Goal: Find specific page/section: Find specific page/section

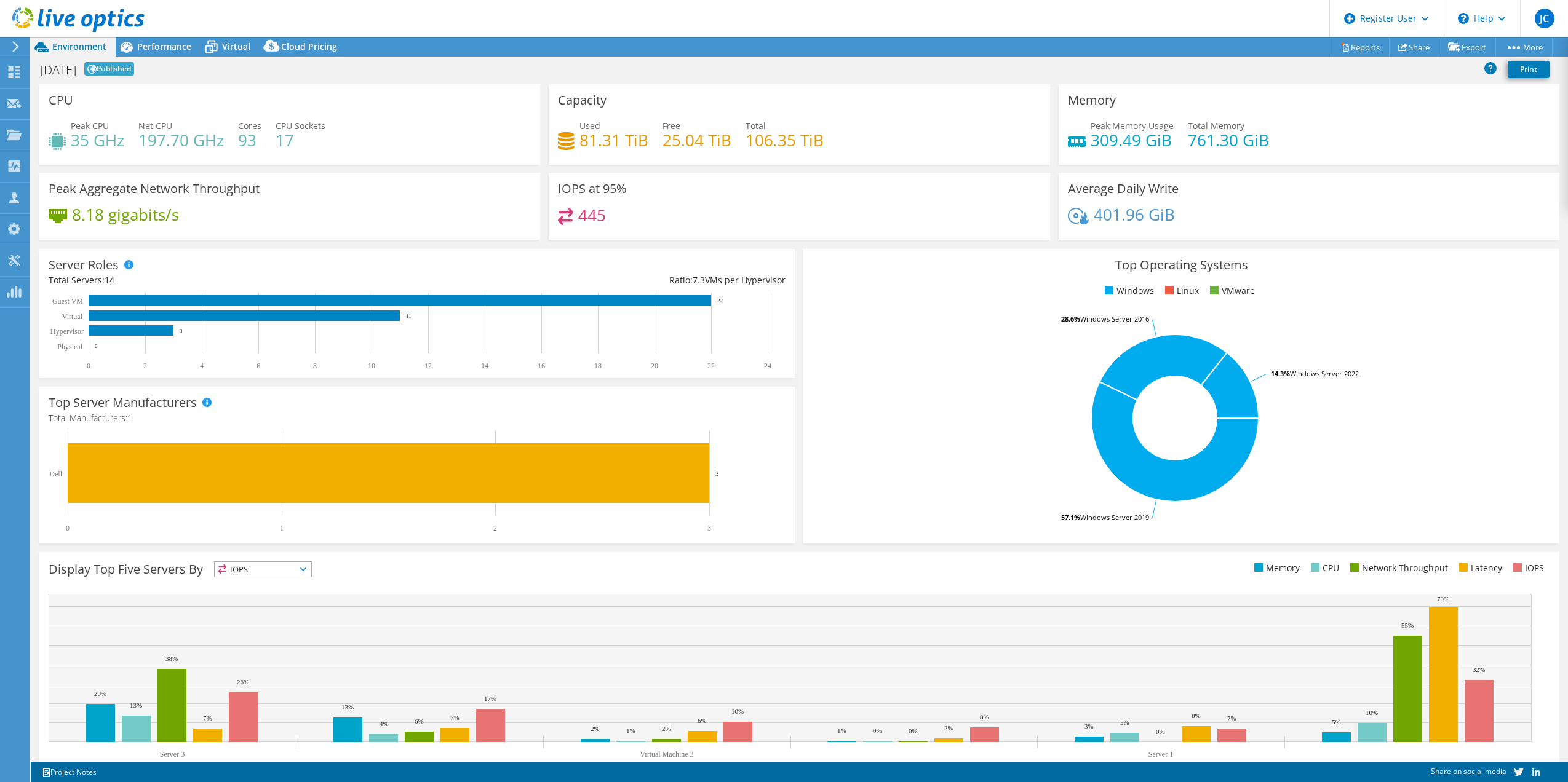
select select "USD"
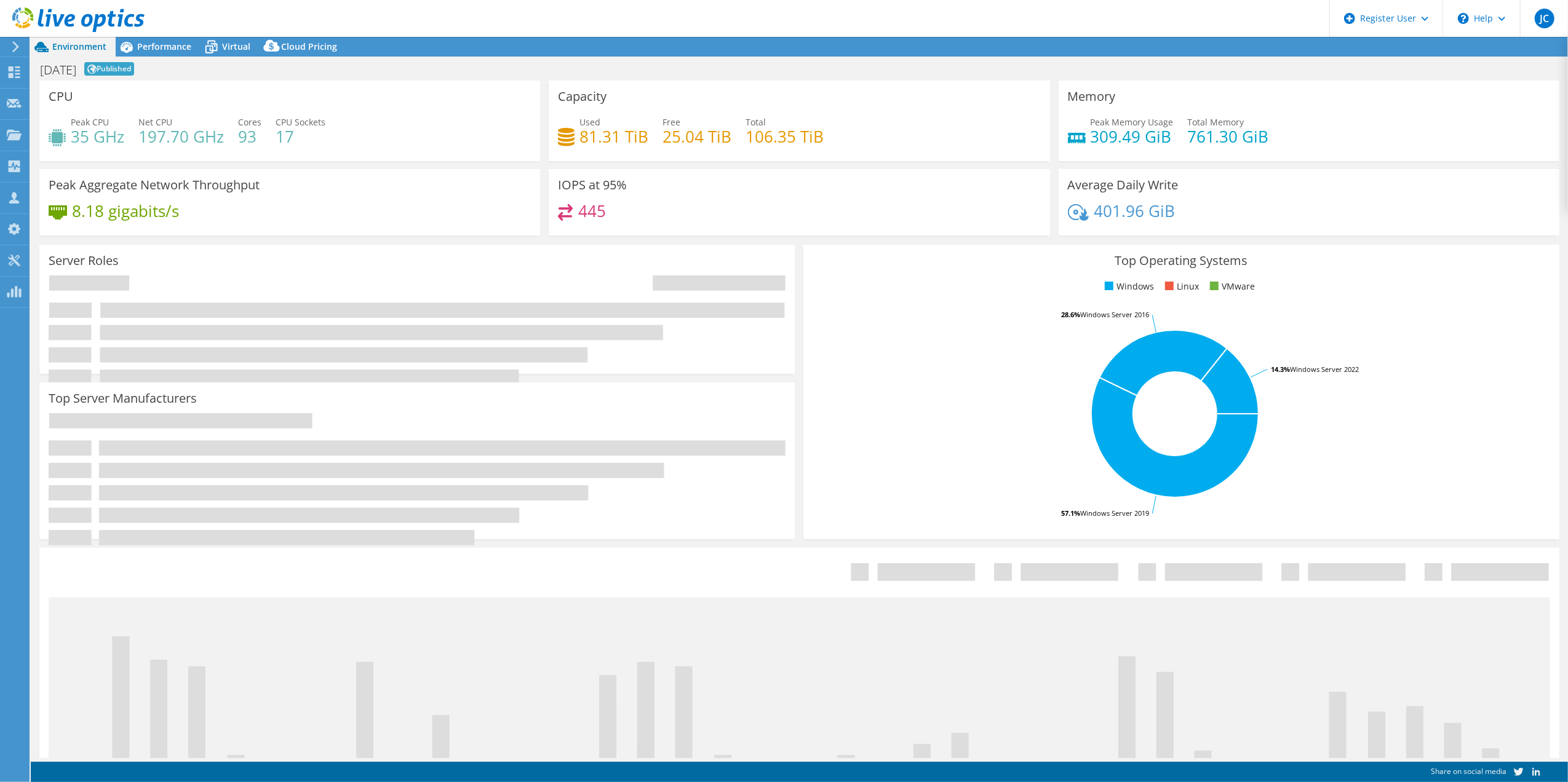
select select "USD"
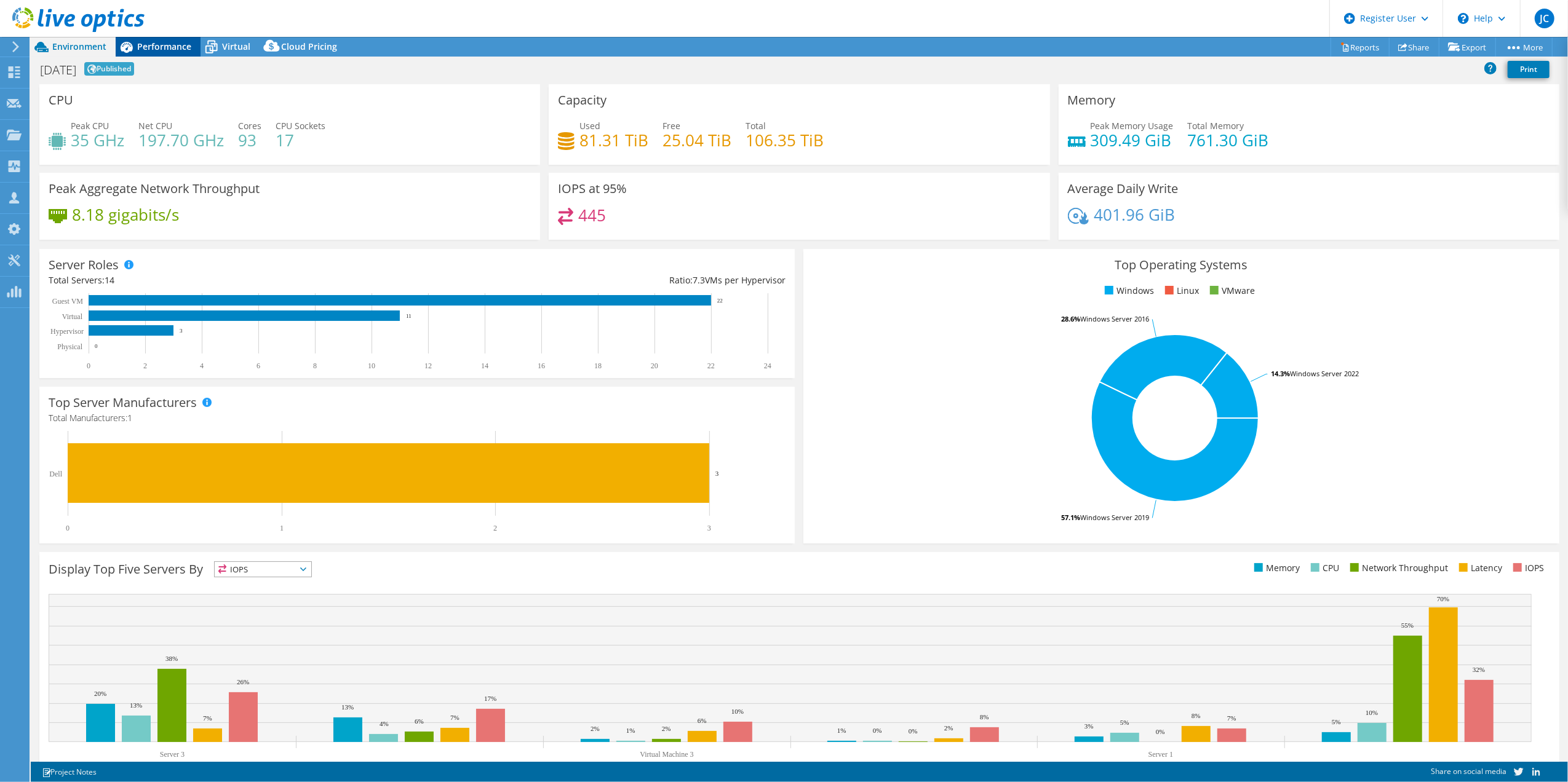
click at [153, 52] on div "Performance" at bounding box center [158, 47] width 85 height 20
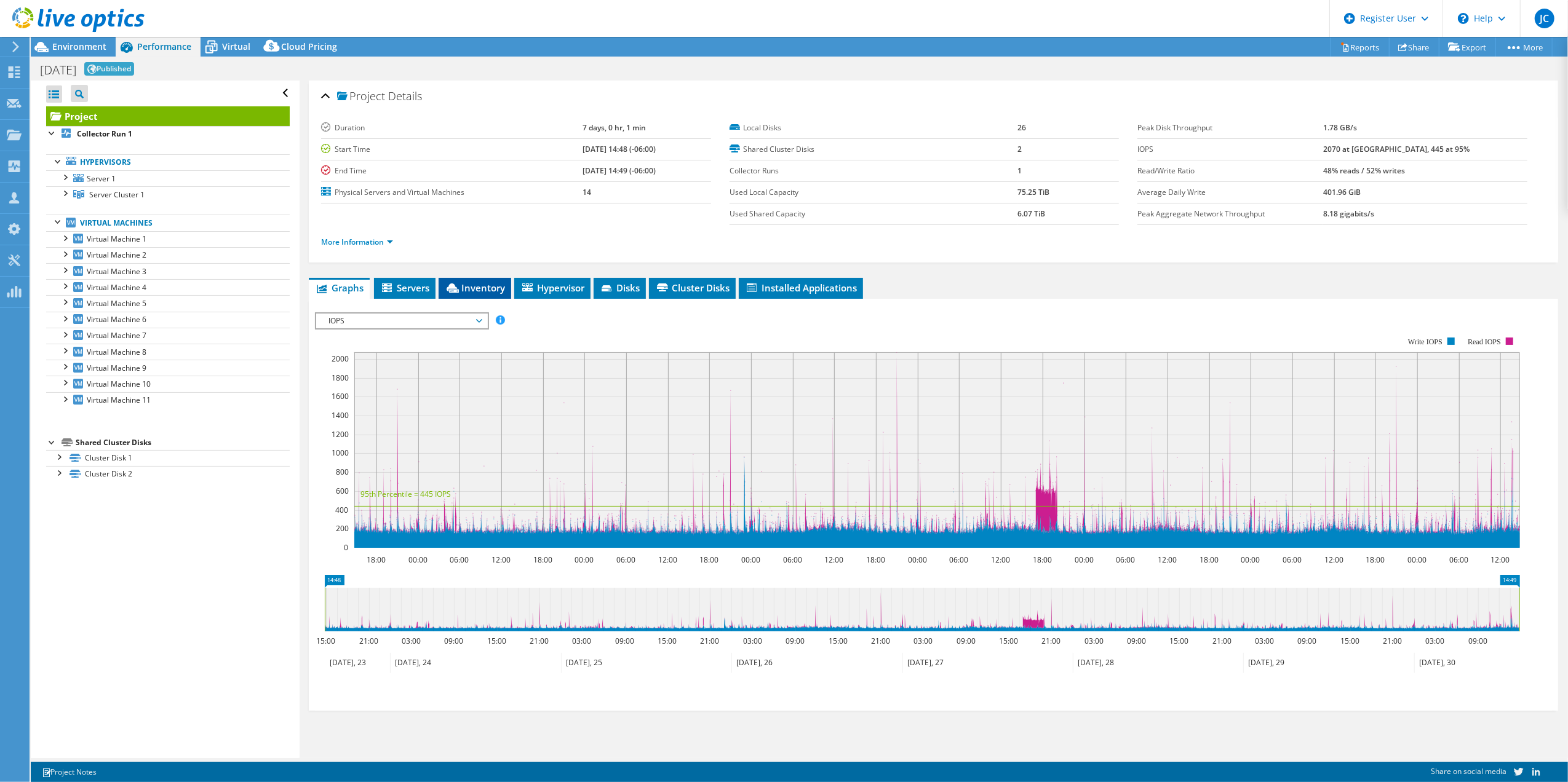
click at [478, 280] on li "Inventory" at bounding box center [475, 288] width 72 height 21
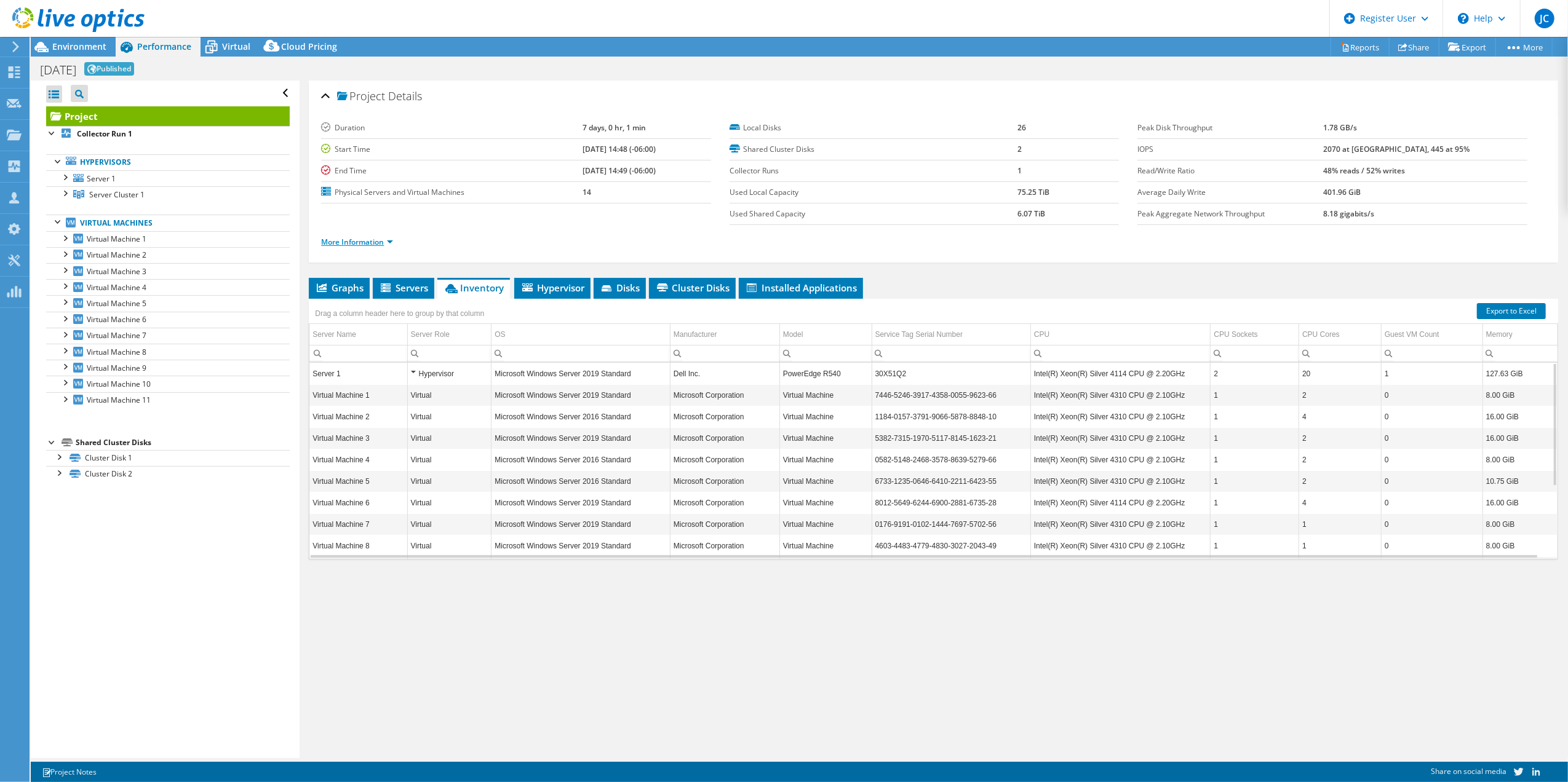
click at [349, 243] on link "More Information" at bounding box center [357, 242] width 72 height 11
